Goal: Task Accomplishment & Management: Complete application form

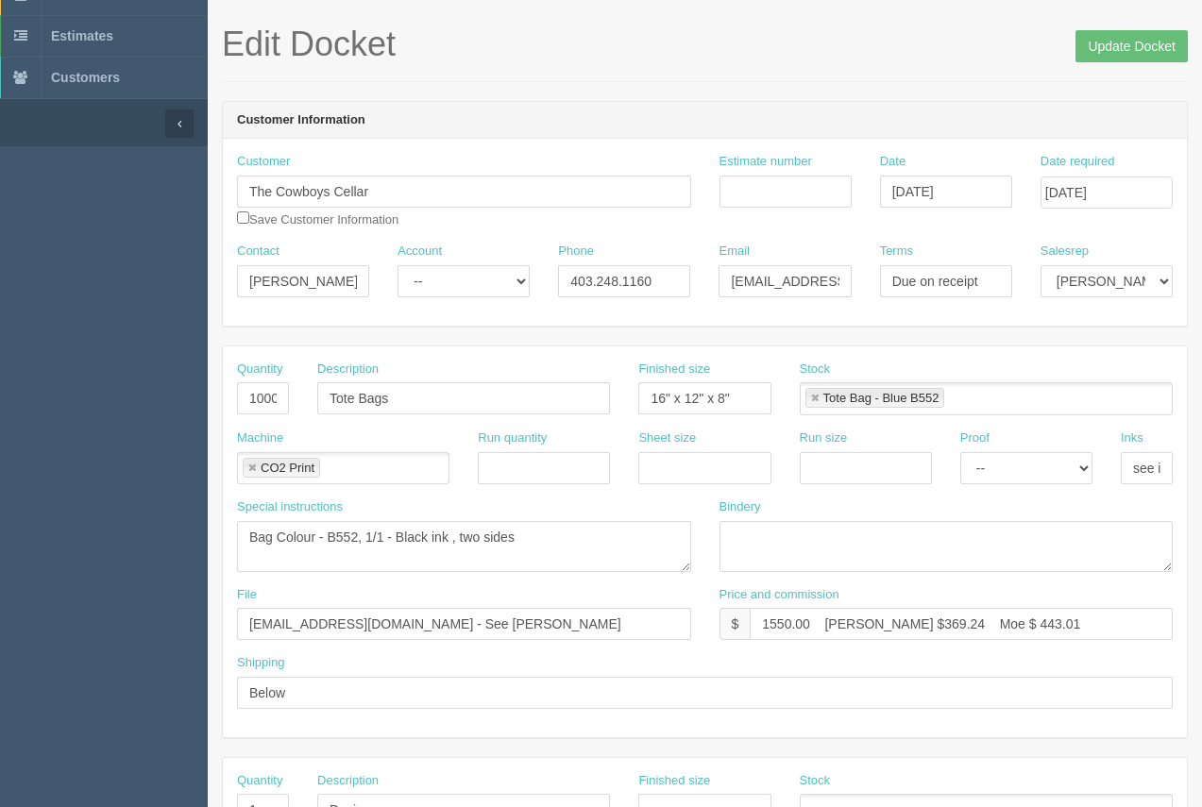
scroll to position [2, 0]
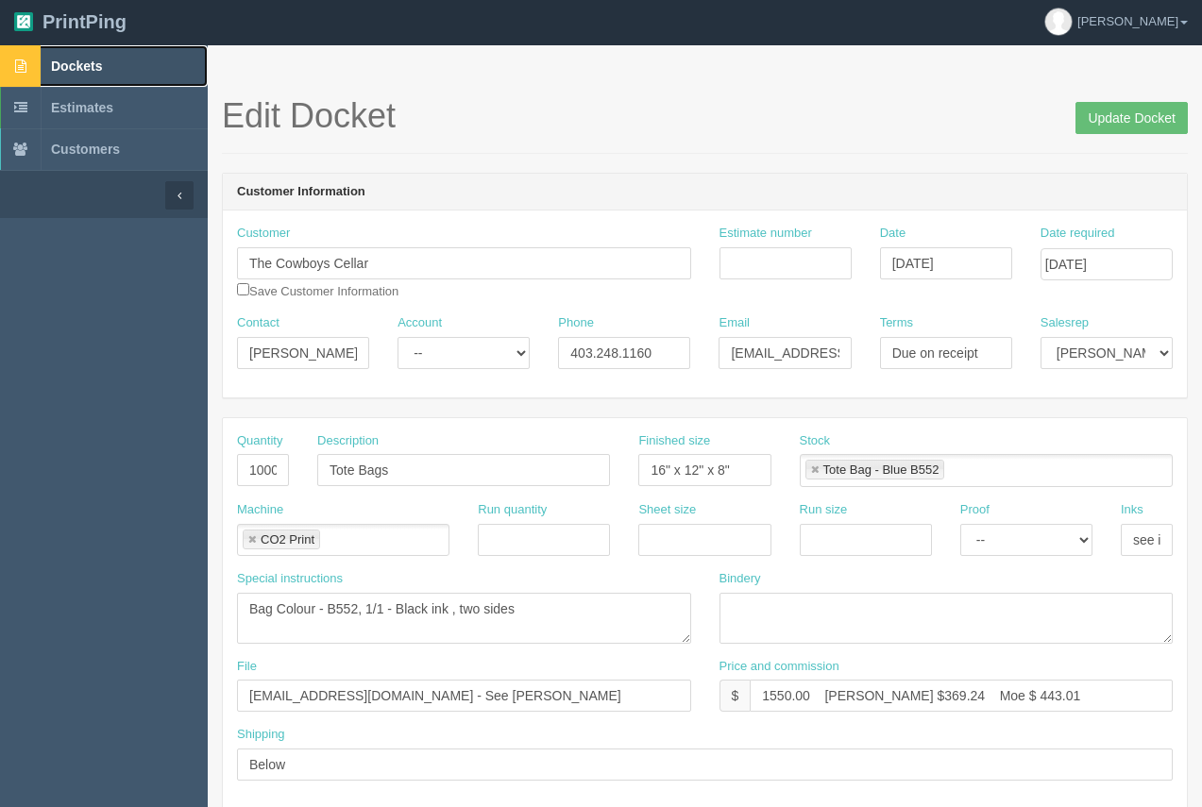
click at [94, 74] on link "Dockets" at bounding box center [104, 66] width 208 height 42
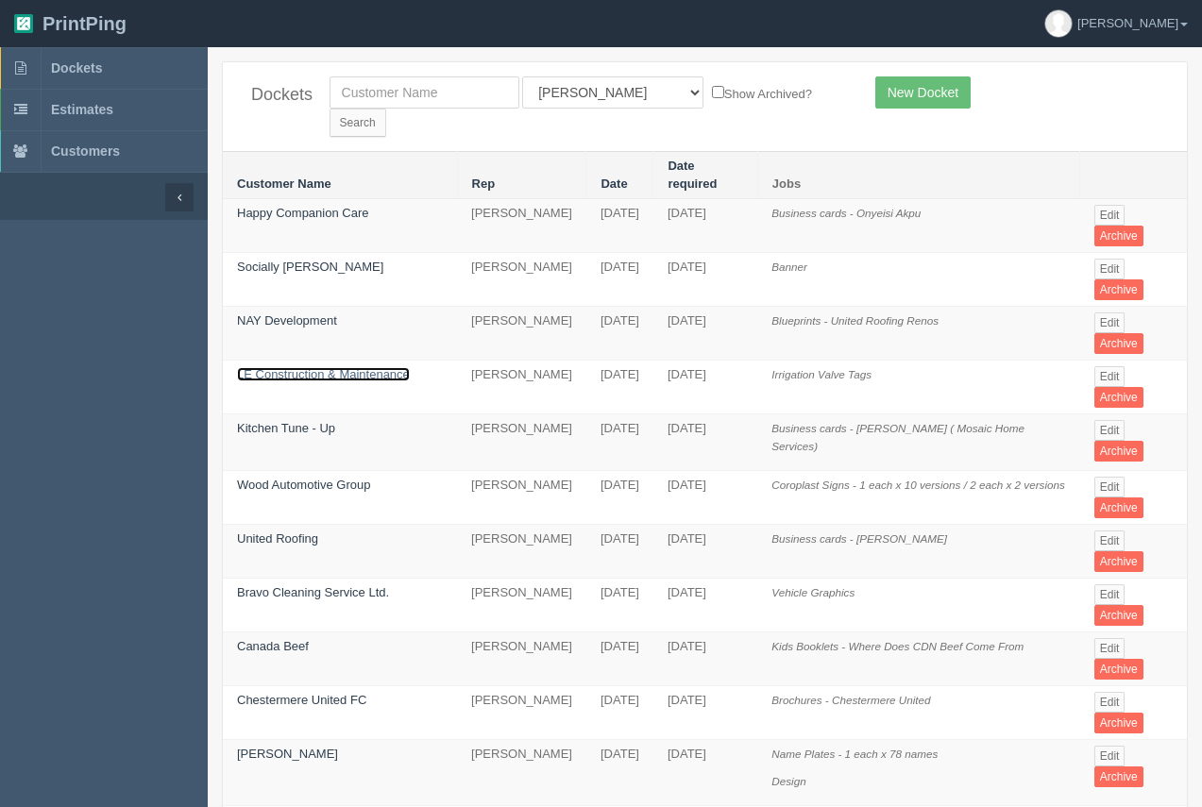
click at [271, 367] on link "LE Construction & Maintenance" at bounding box center [323, 374] width 173 height 14
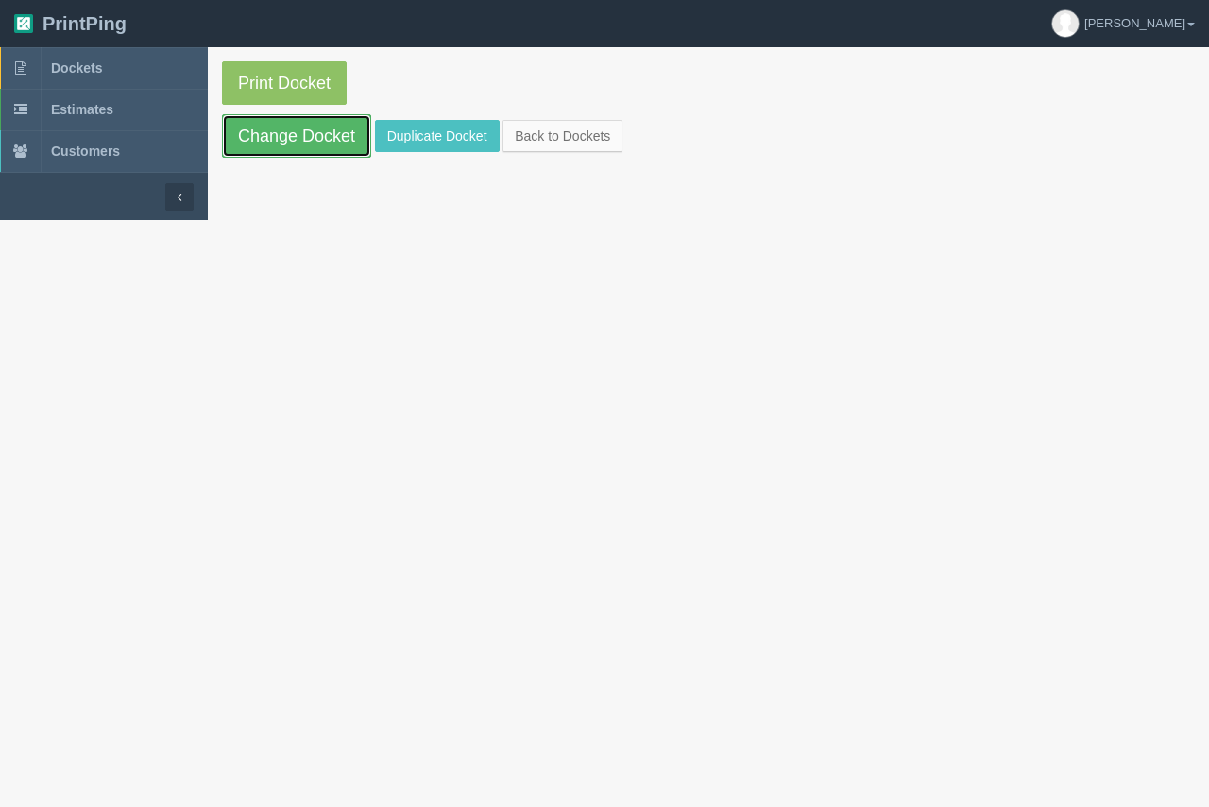
click at [329, 127] on link "Change Docket" at bounding box center [296, 135] width 149 height 43
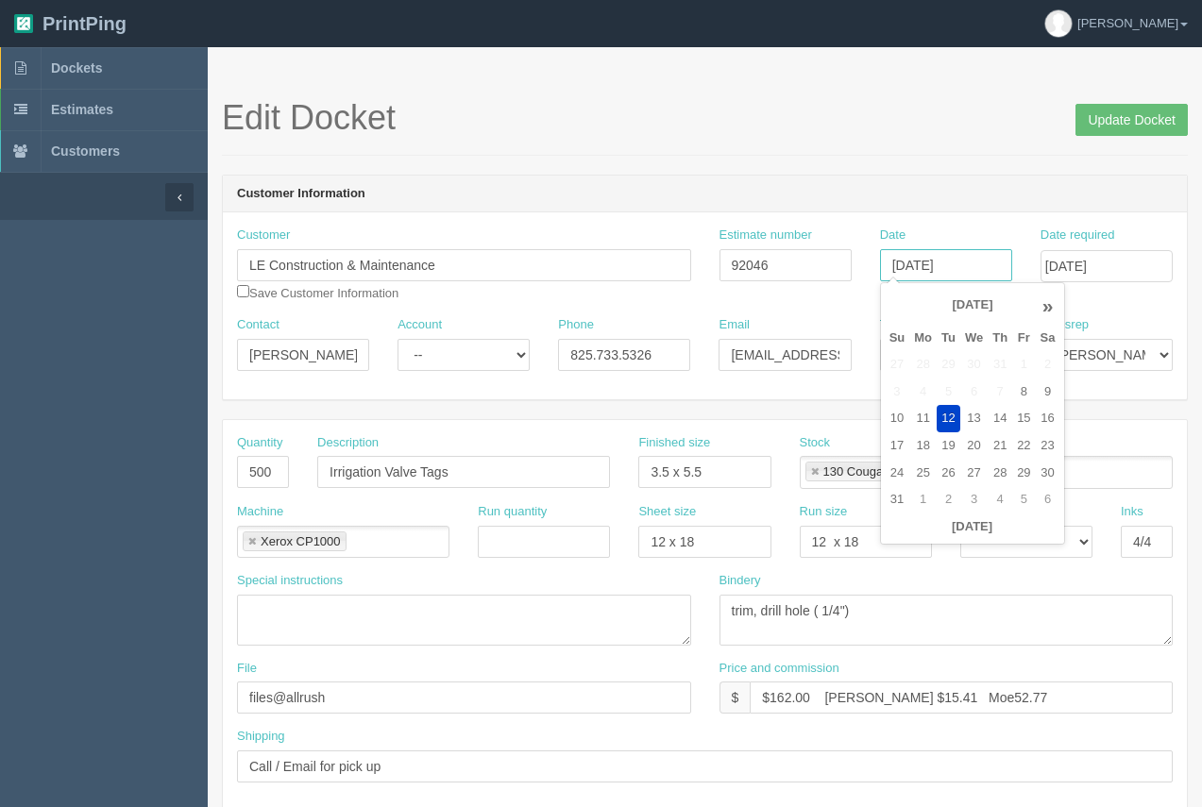
click at [949, 279] on input "[DATE]" at bounding box center [946, 265] width 132 height 32
click at [965, 410] on td "13" at bounding box center [973, 418] width 27 height 27
type input "[DATE]"
click at [1003, 181] on header "Customer Information" at bounding box center [705, 195] width 964 height 38
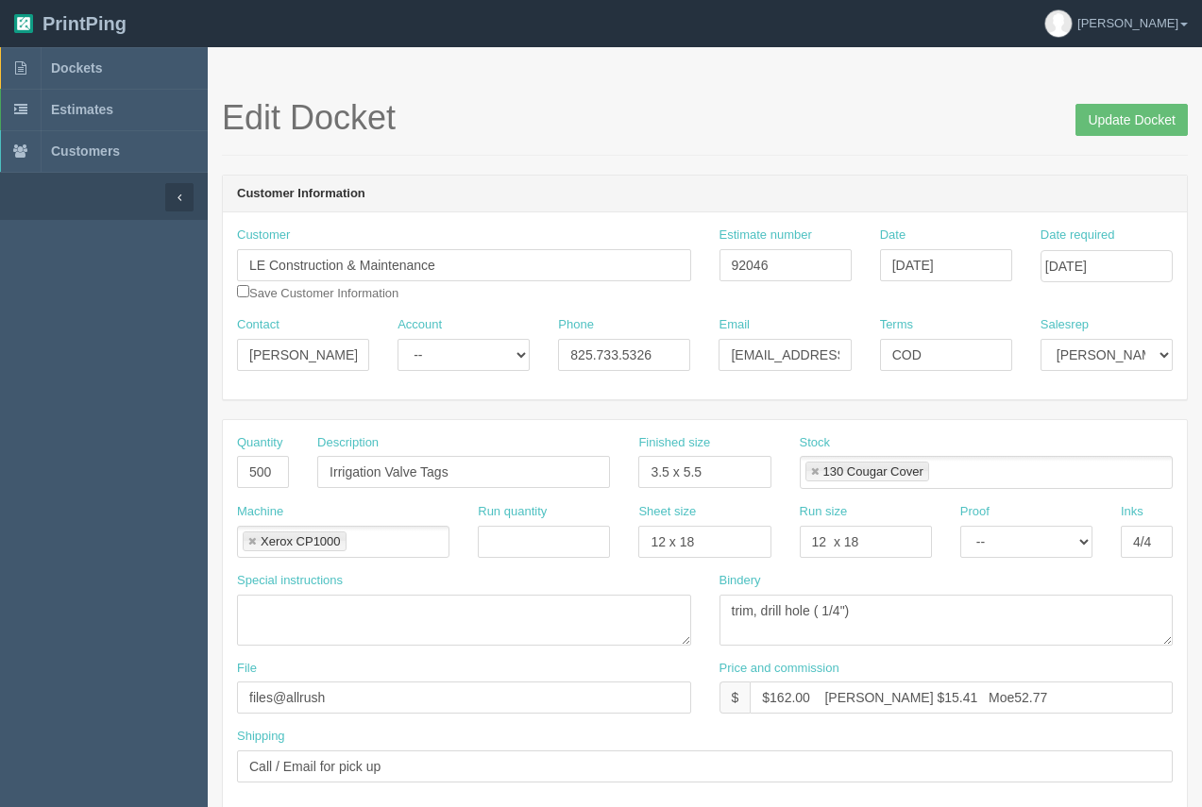
click at [1049, 246] on div "Date required [DATE]" at bounding box center [1107, 255] width 132 height 56
click at [1078, 268] on input "[DATE]" at bounding box center [1107, 266] width 132 height 32
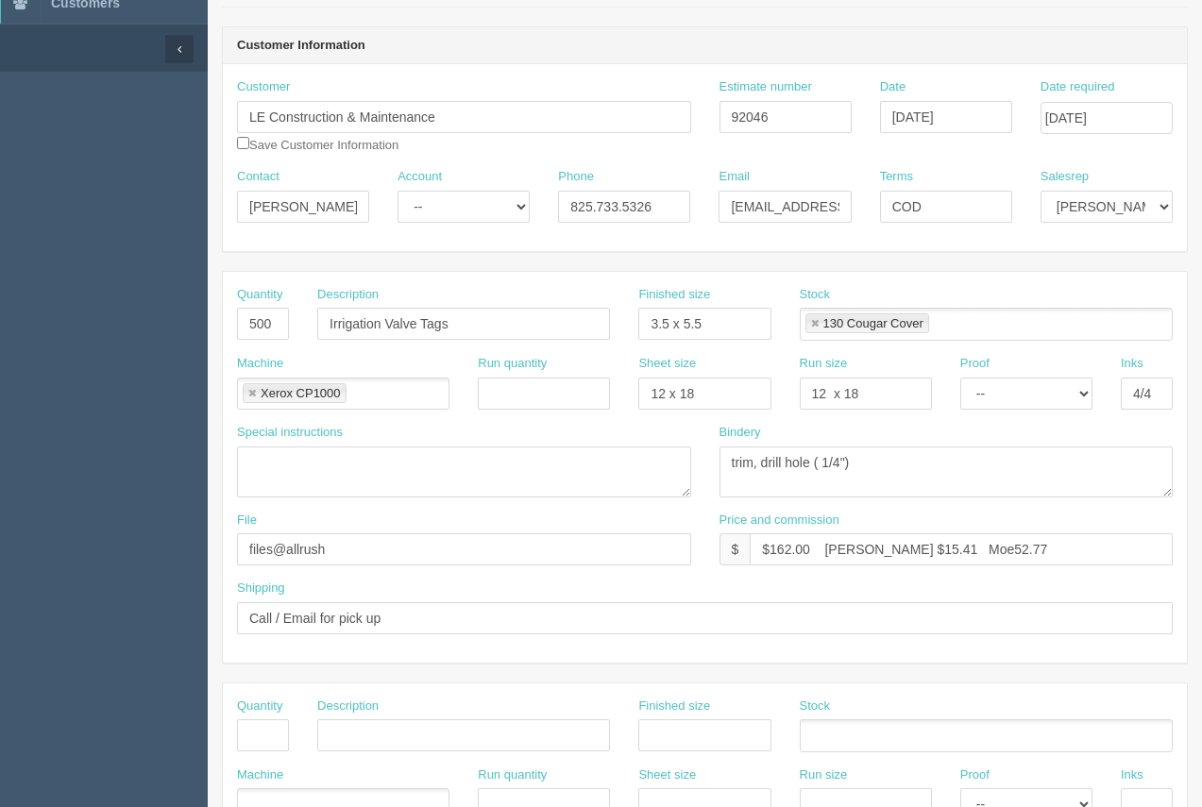
scroll to position [155, 0]
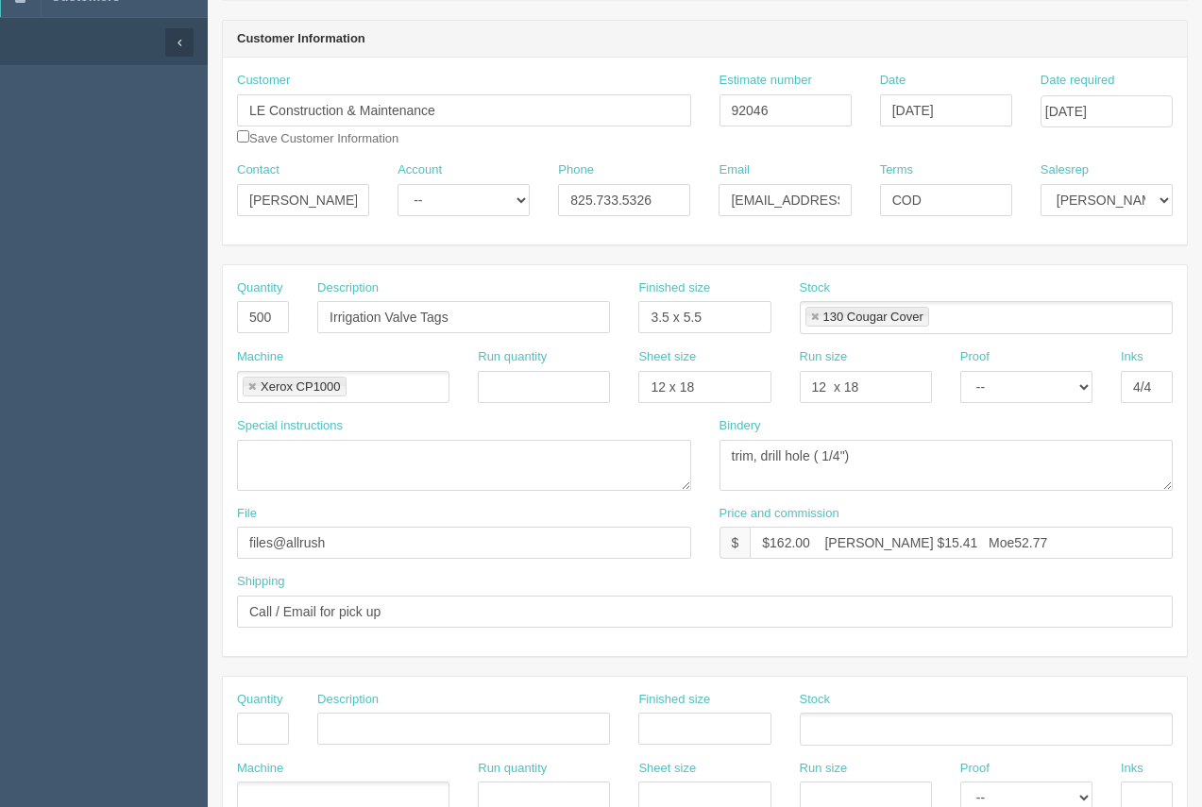
click at [817, 319] on link at bounding box center [814, 318] width 11 height 12
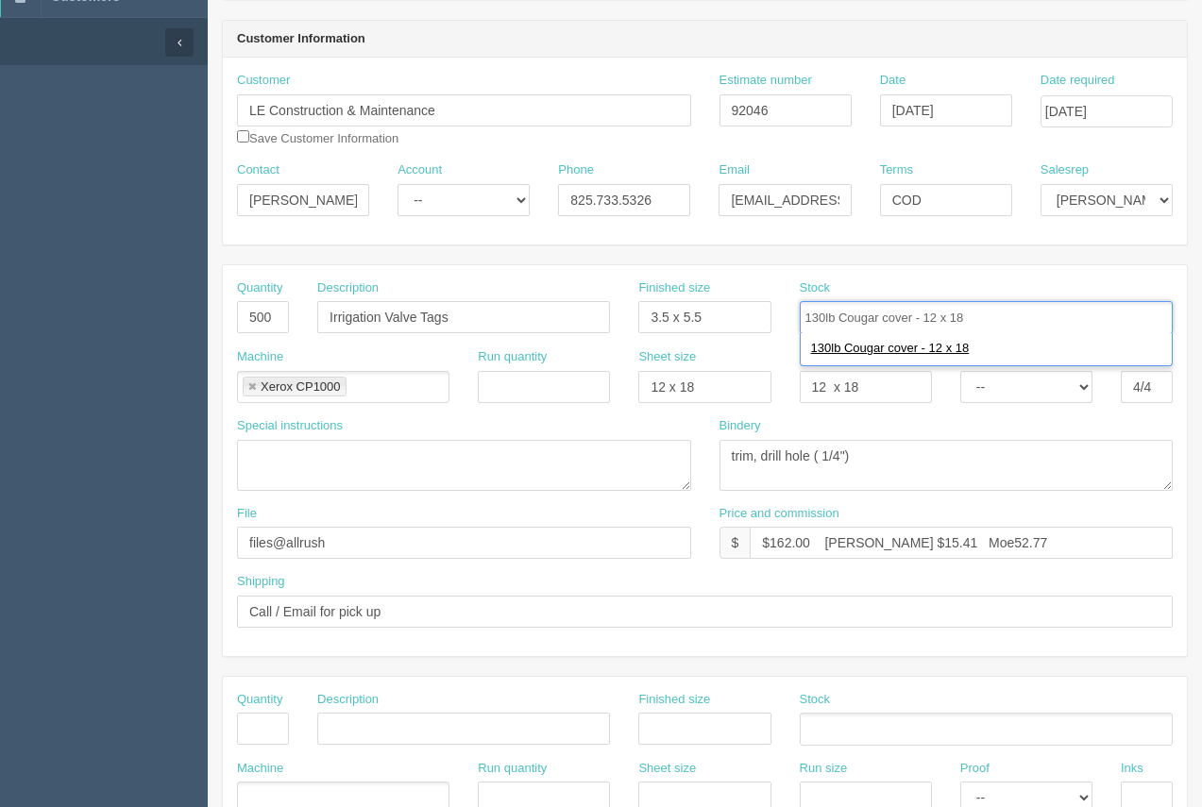
type input "130lb Cougar cover - 12 x 18"
click at [802, 347] on ul "130lb Cougar cover - 12 x 18" at bounding box center [984, 349] width 367 height 25
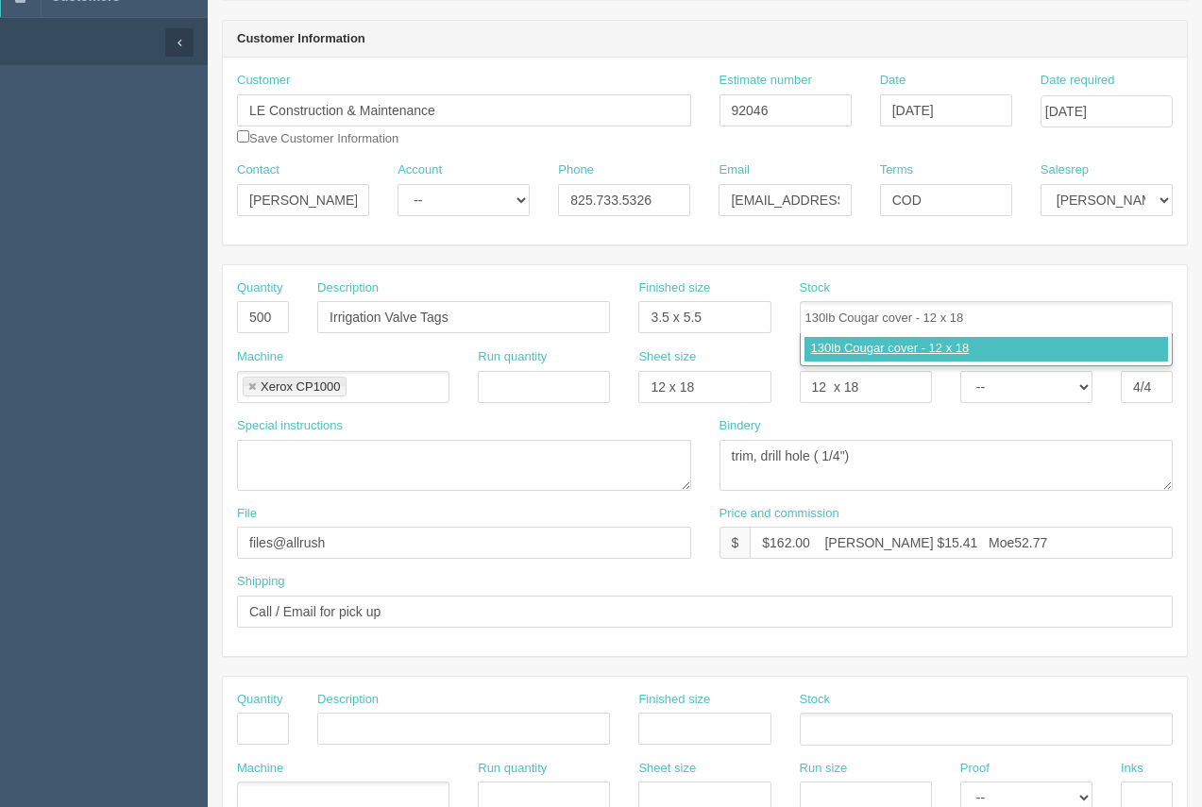
type input "130lb Cougar cover - 12 x 18"
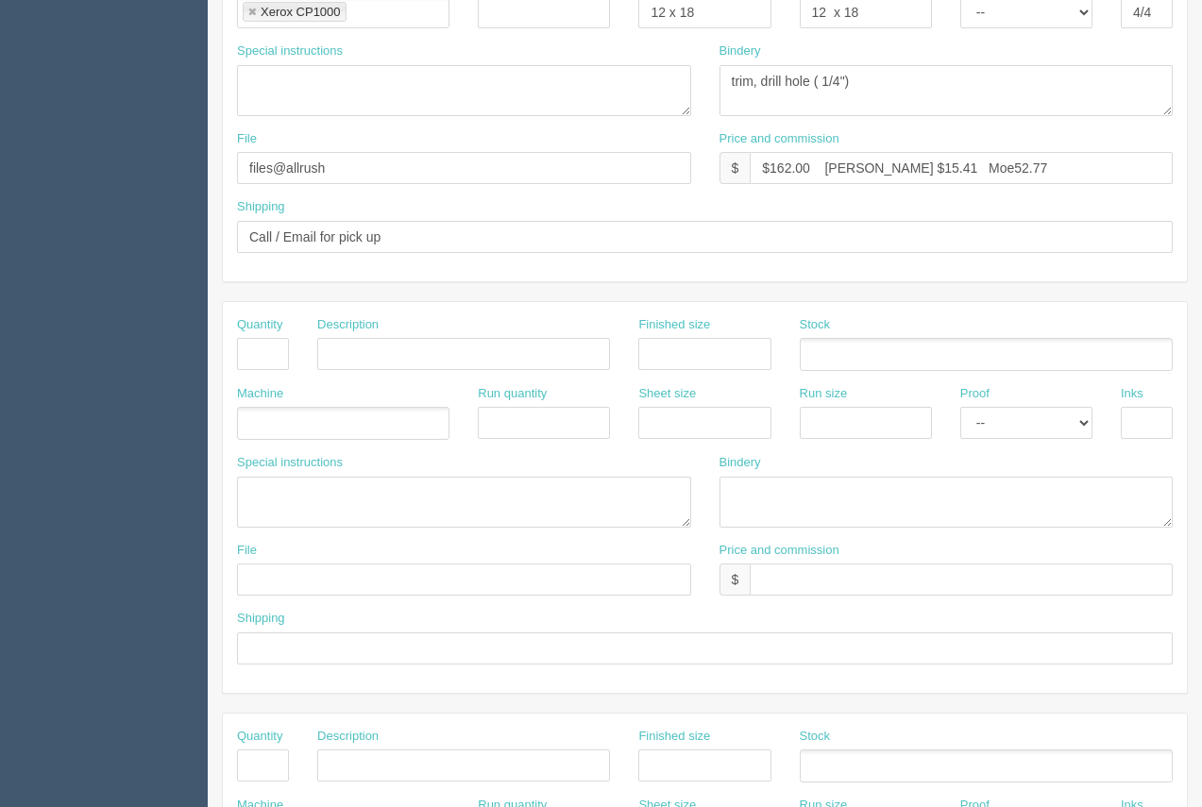
scroll to position [576, 0]
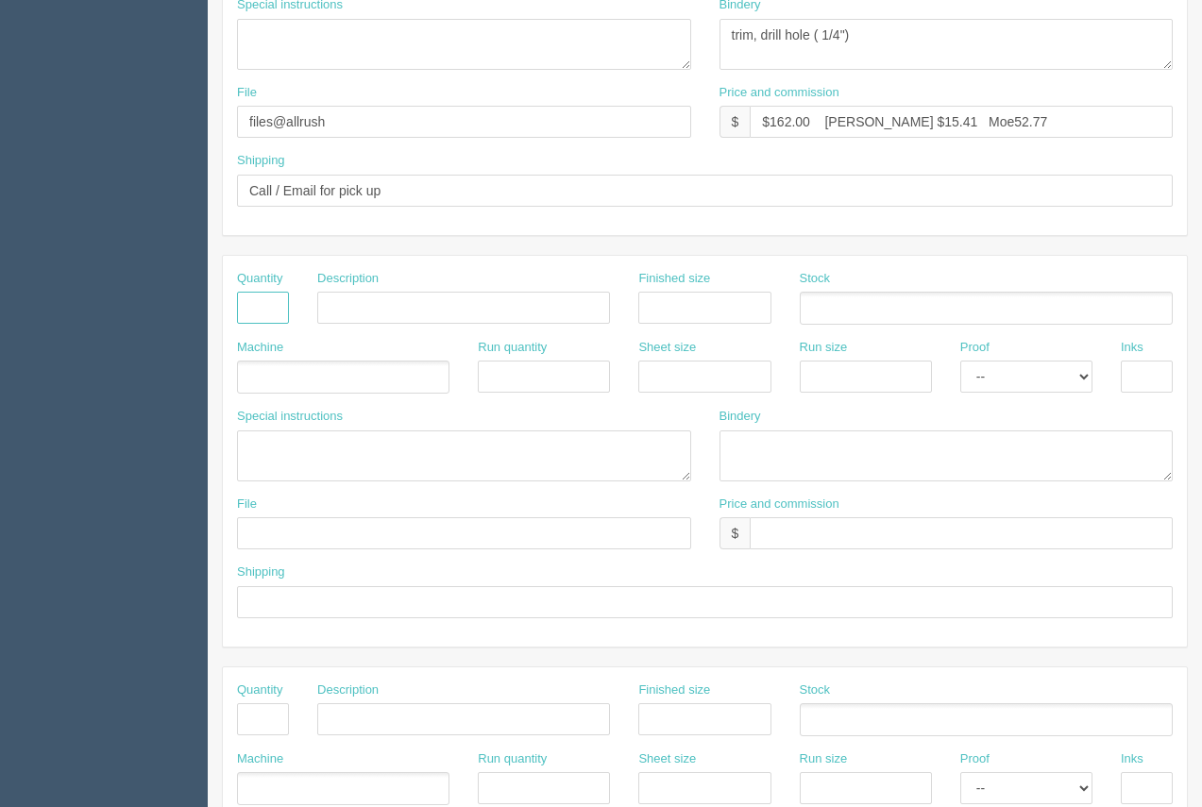
click at [266, 309] on input "text" at bounding box center [263, 308] width 52 height 32
type input "1"
click at [429, 311] on input "text" at bounding box center [463, 308] width 293 height 32
type input "Design"
drag, startPoint x: 1008, startPoint y: 376, endPoint x: 1012, endPoint y: 391, distance: 15.8
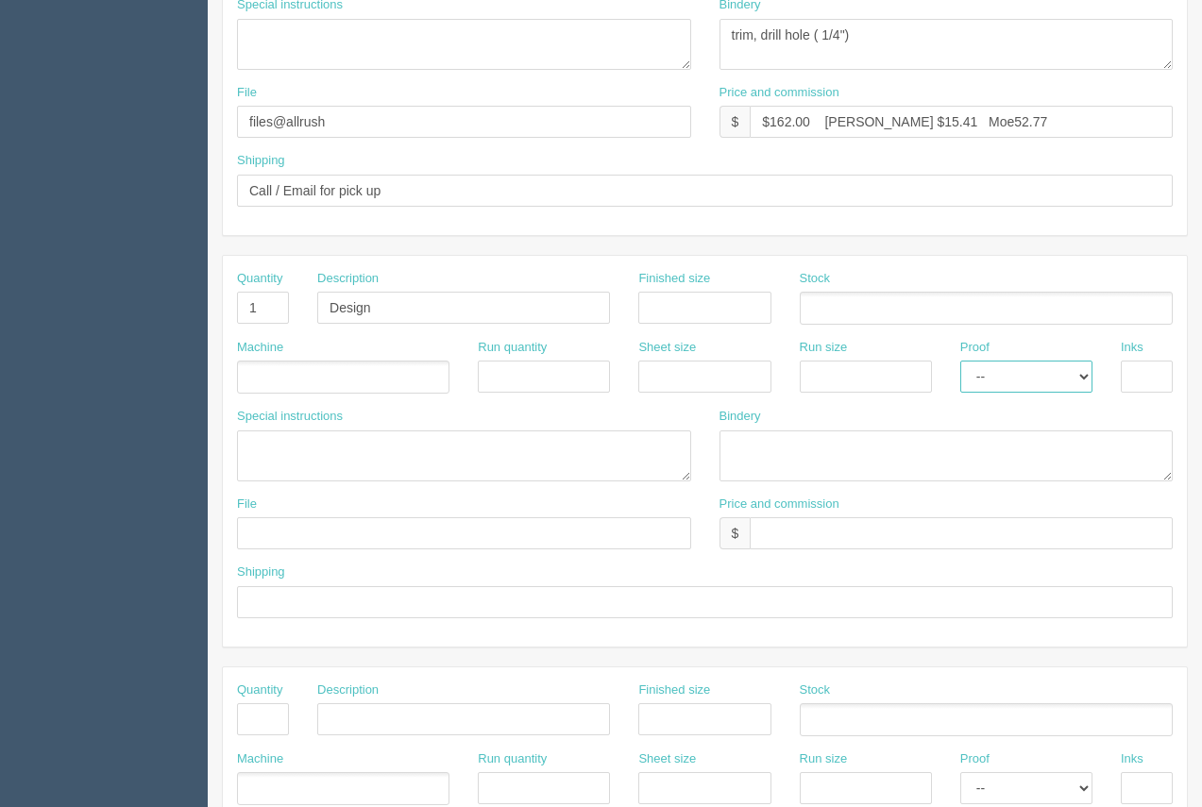
click at [1008, 376] on select "-- Email Hard Copy" at bounding box center [1026, 377] width 132 height 32
select select "Email"
click at [960, 361] on select "-- Email Hard Copy" at bounding box center [1026, 377] width 132 height 32
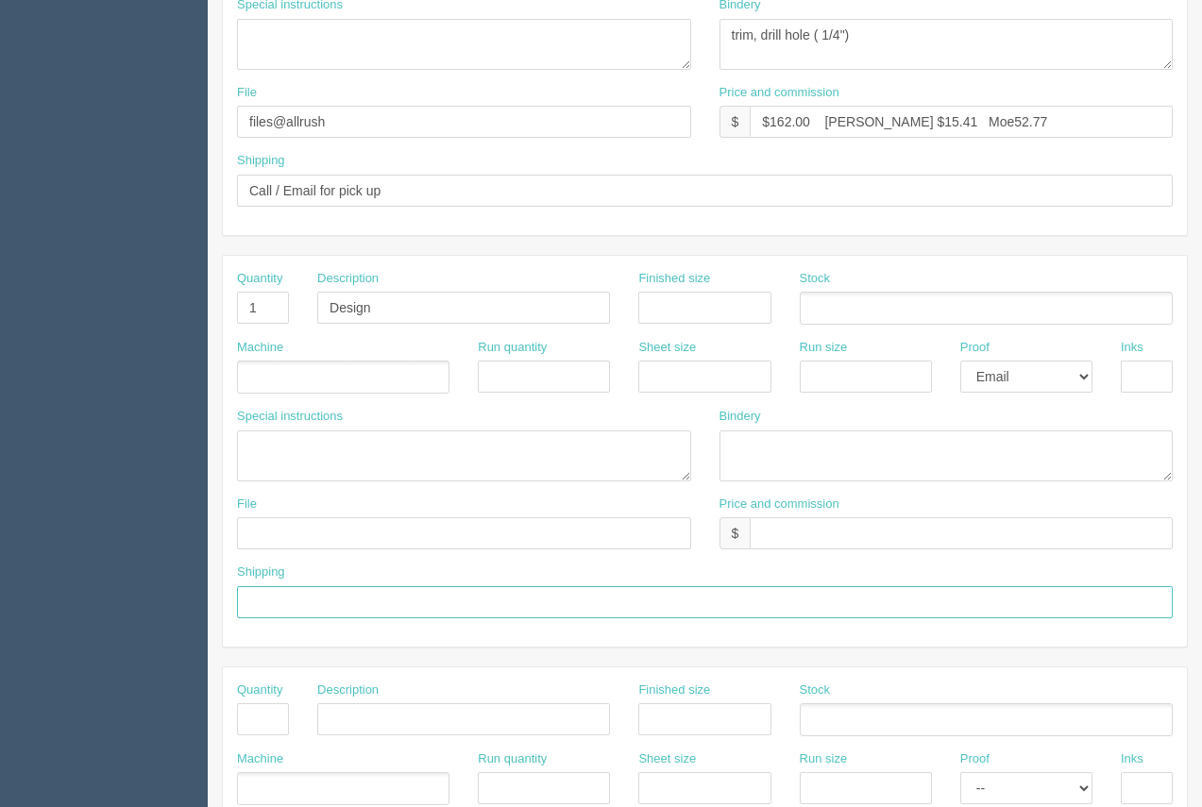
drag, startPoint x: 364, startPoint y: 610, endPoint x: 374, endPoint y: 616, distance: 11.0
click at [364, 610] on input "text" at bounding box center [705, 602] width 936 height 32
type input "Above"
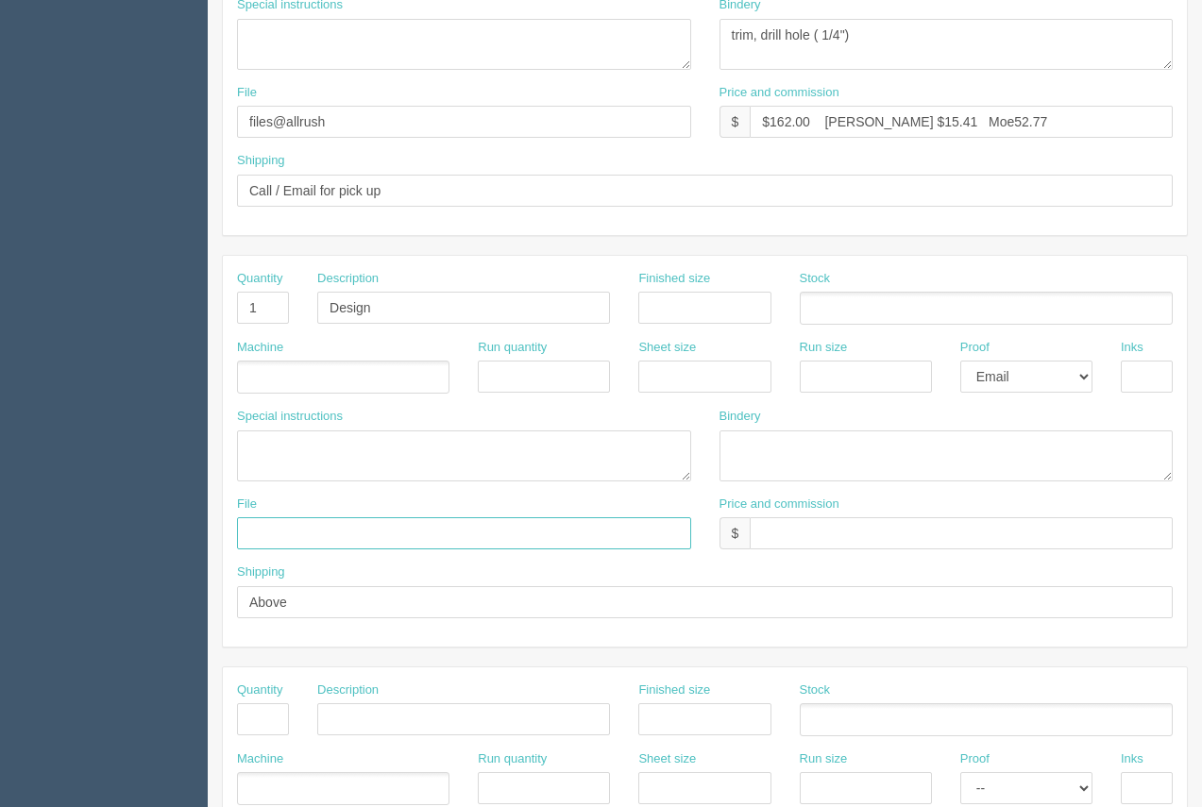
click at [382, 522] on input "text" at bounding box center [464, 533] width 454 height 32
type input "[EMAIL_ADDRESS][DOMAIN_NAME]"
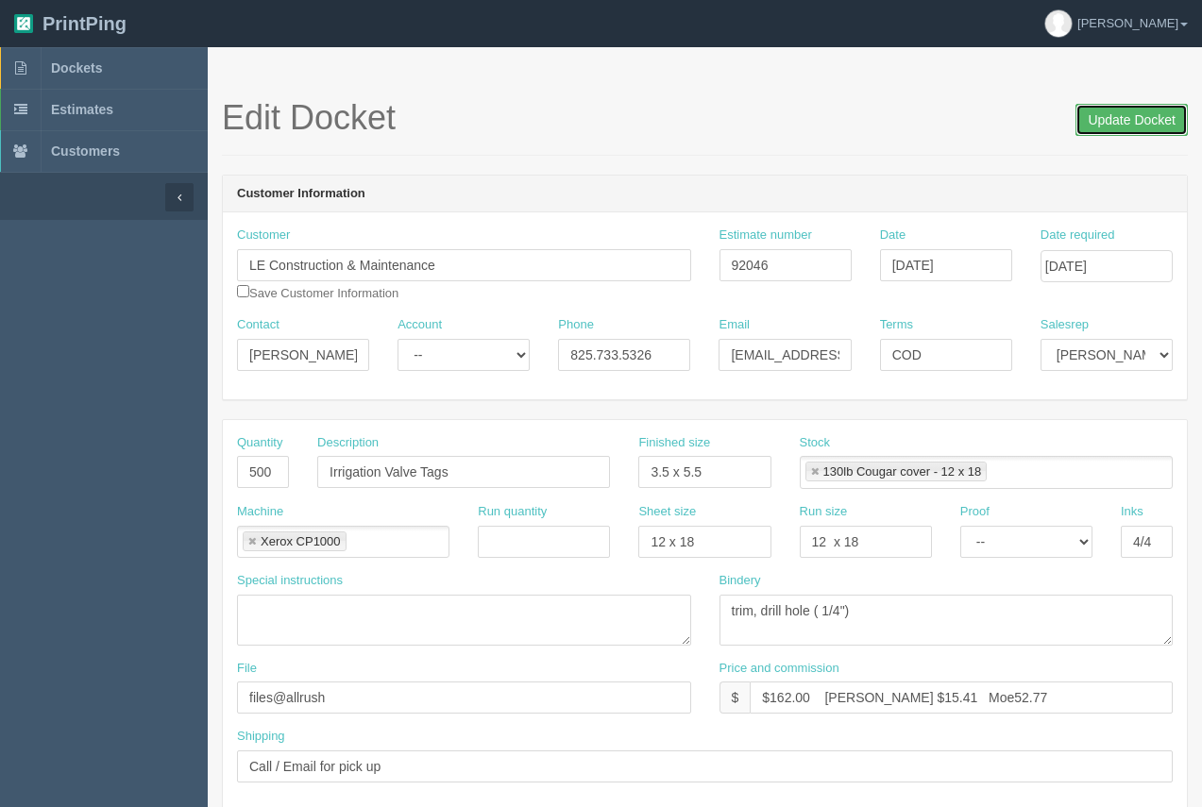
click at [1137, 124] on input "Update Docket" at bounding box center [1132, 120] width 112 height 32
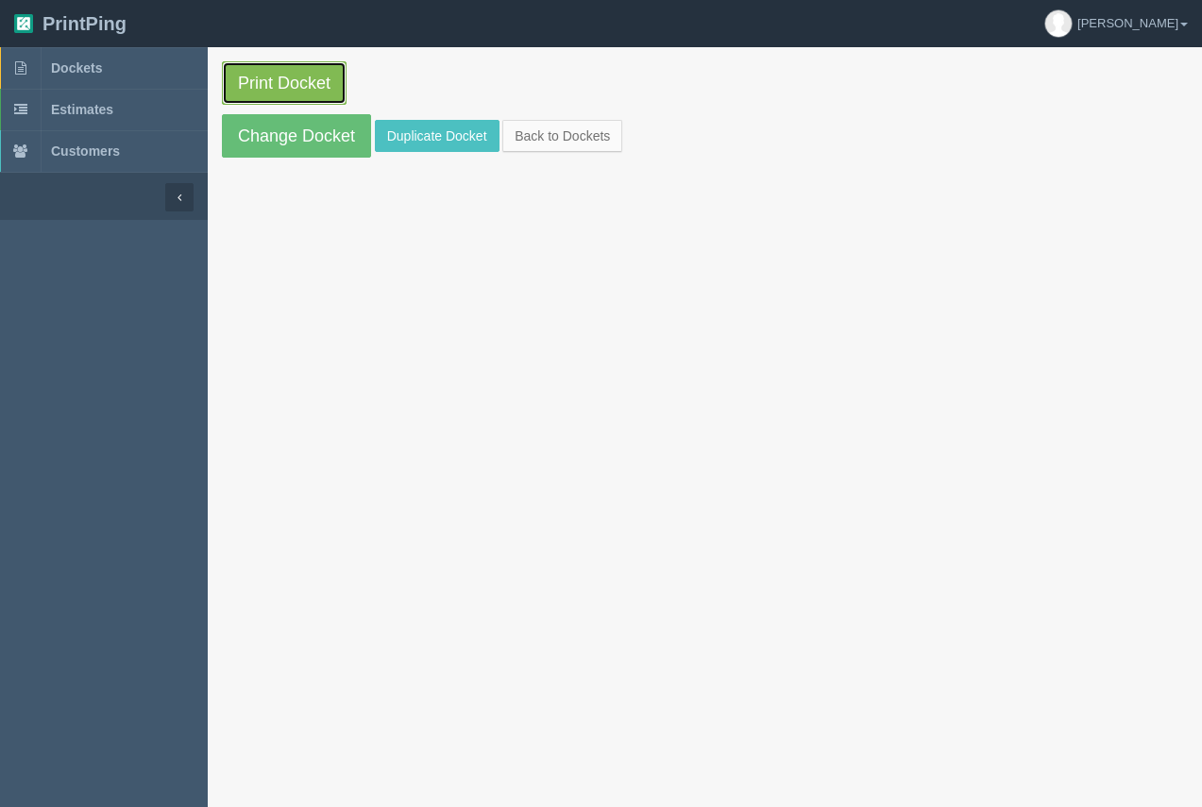
click at [285, 82] on link "Print Docket" at bounding box center [284, 82] width 125 height 43
